Goal: Task Accomplishment & Management: Complete application form

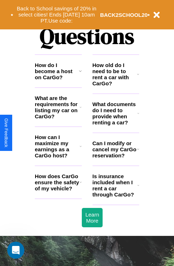
scroll to position [870, 0]
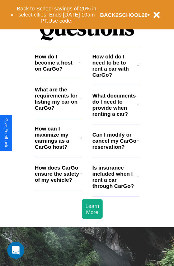
click at [58, 110] on h3 "What are the requirements for listing my car on CarGo?" at bounding box center [57, 98] width 45 height 24
click at [58, 149] on h3 "How can I maximize my earnings as a CarGo host?" at bounding box center [57, 138] width 45 height 24
click at [58, 72] on h3 "How do I become a host on CarGo?" at bounding box center [57, 62] width 44 height 18
click at [58, 183] on h3 "How does CarGo ensure the safety of my vehicle?" at bounding box center [57, 174] width 45 height 18
click at [80, 102] on icon at bounding box center [81, 99] width 2 height 6
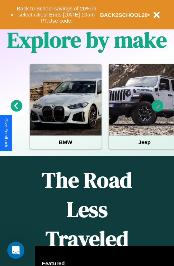
scroll to position [111, 0]
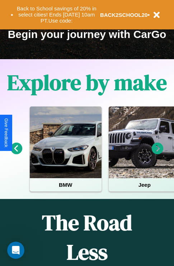
click at [16, 154] on icon at bounding box center [17, 149] width 12 height 12
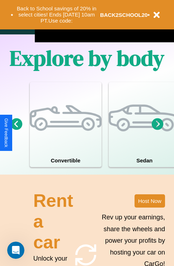
scroll to position [559, 0]
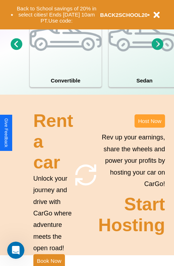
click at [150, 128] on button "Host Now" at bounding box center [150, 120] width 31 height 13
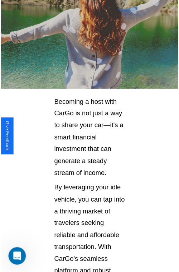
scroll to position [509, 0]
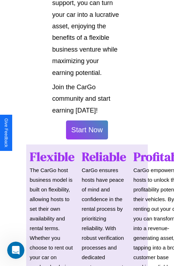
click at [87, 133] on button "Start Now" at bounding box center [87, 130] width 42 height 19
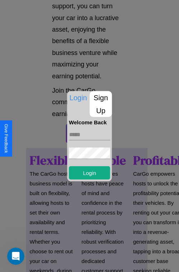
click at [101, 104] on p "Sign Up" at bounding box center [101, 104] width 22 height 26
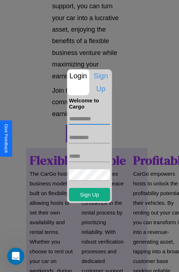
click at [90, 118] on input "text" at bounding box center [89, 118] width 41 height 11
type input "****"
click at [90, 137] on input "text" at bounding box center [89, 137] width 41 height 11
type input "*****"
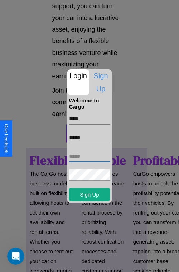
click at [90, 156] on input "text" at bounding box center [89, 155] width 41 height 11
type input "**********"
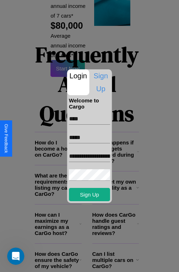
click at [92, 262] on div at bounding box center [89, 136] width 179 height 272
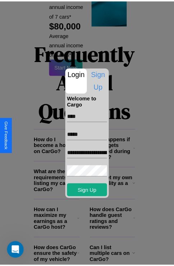
scroll to position [506, 0]
